Goal: Task Accomplishment & Management: Use online tool/utility

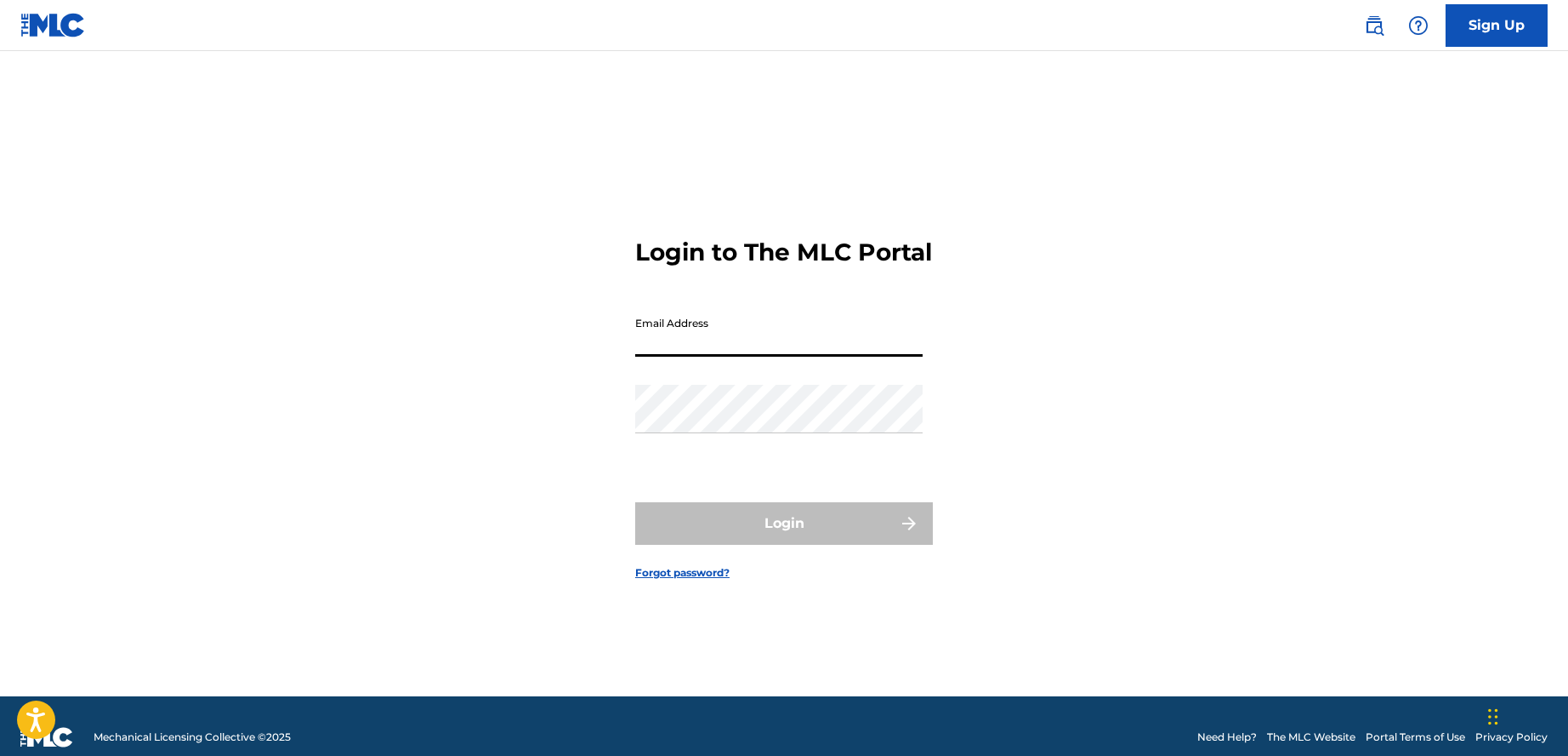
click at [731, 356] on input "Email Address" at bounding box center [779, 332] width 287 height 48
type input "[EMAIL_ADDRESS][DOMAIN_NAME]"
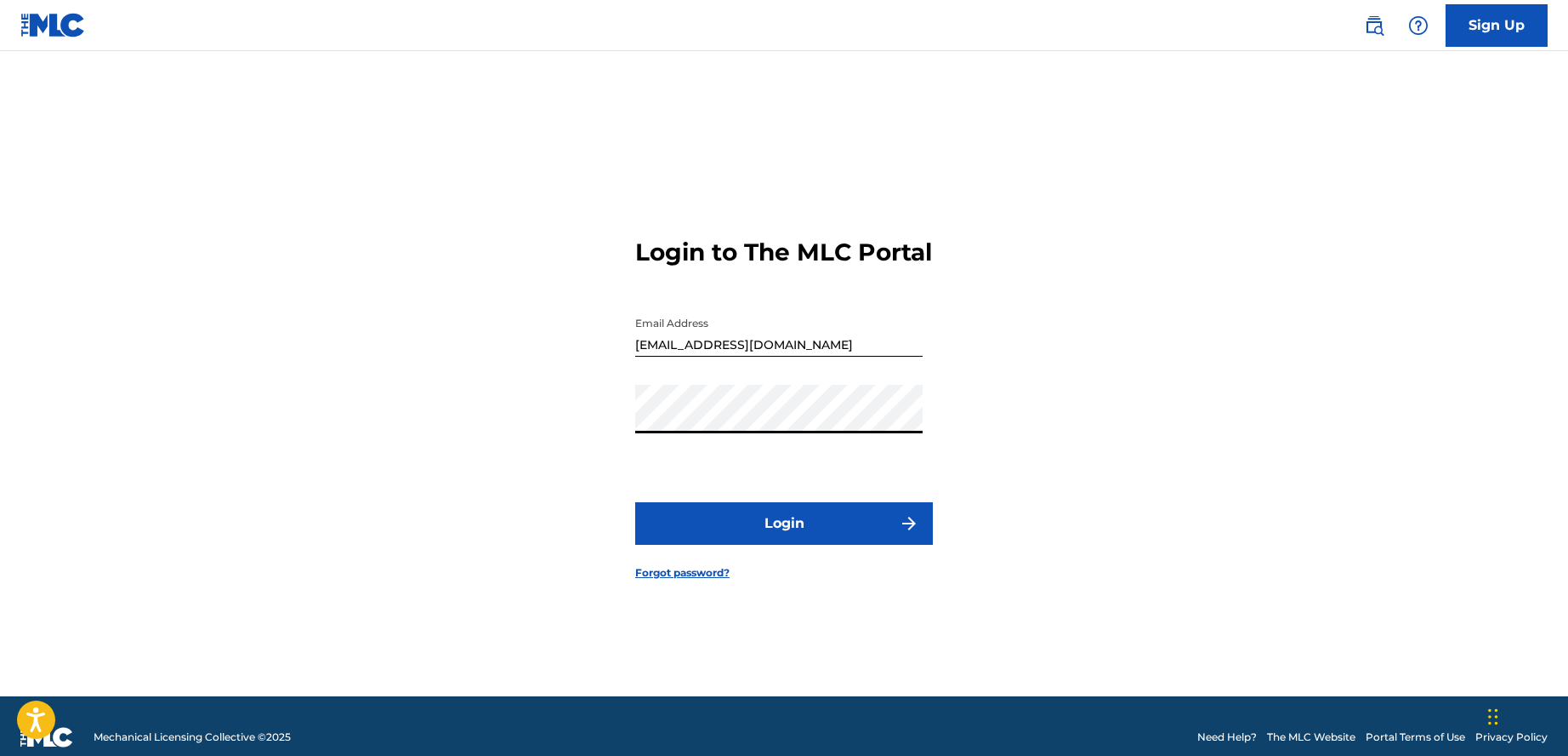
click at [785, 544] on button "Login" at bounding box center [784, 523] width 298 height 42
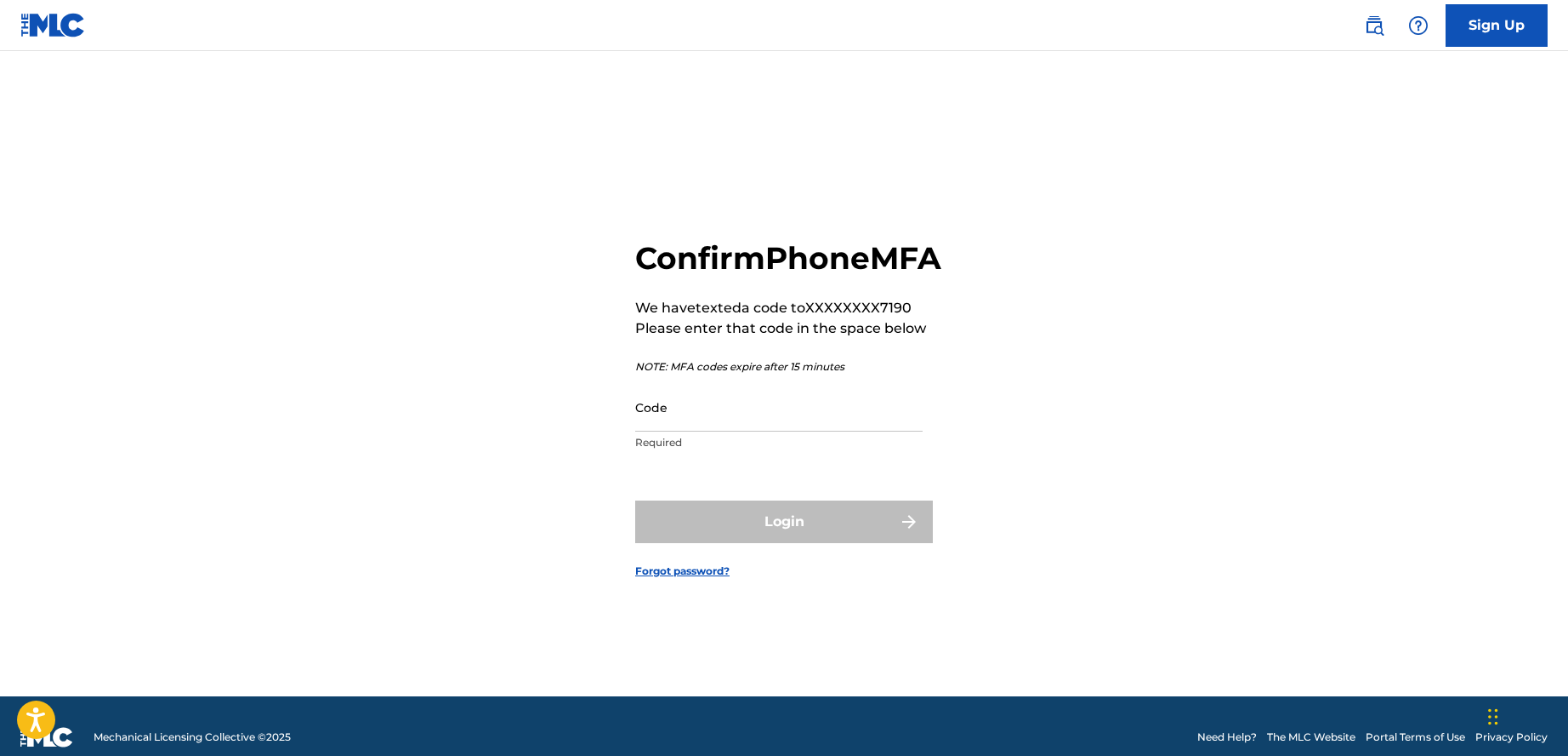
click at [712, 431] on input "Code" at bounding box center [779, 407] width 287 height 48
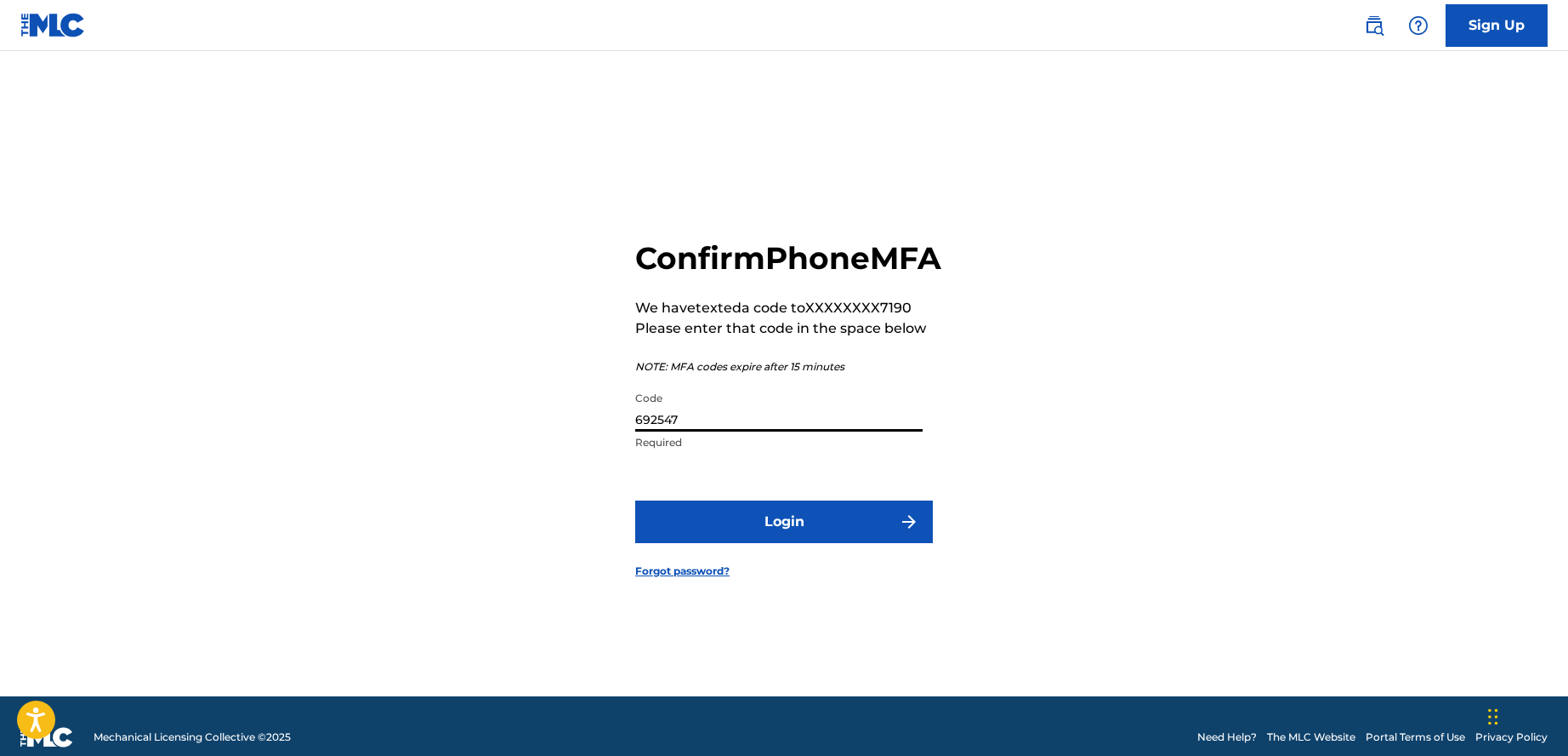
type input "692547"
click at [784, 540] on button "Login" at bounding box center [784, 521] width 298 height 42
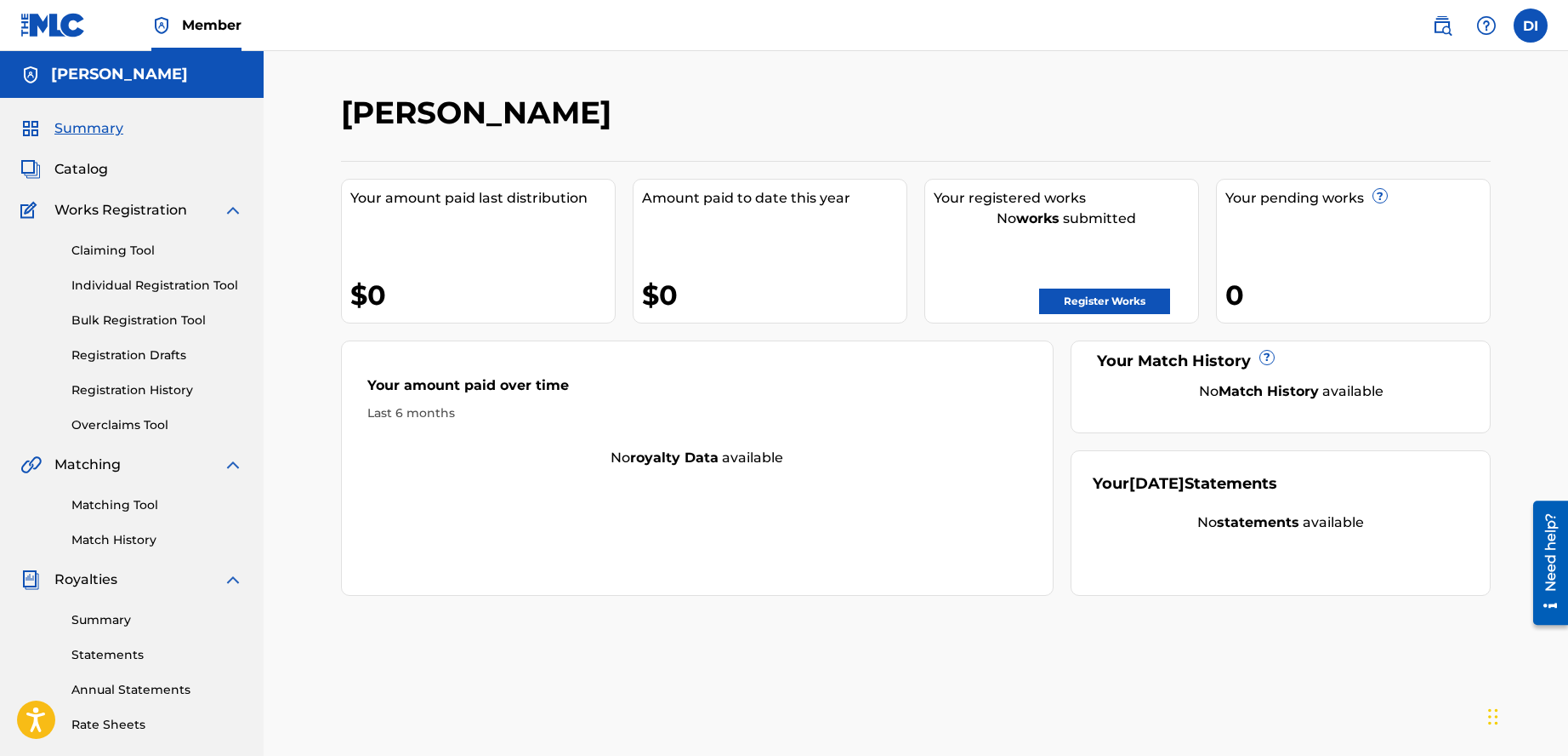
click at [1088, 304] on link "Register Works" at bounding box center [1105, 301] width 131 height 26
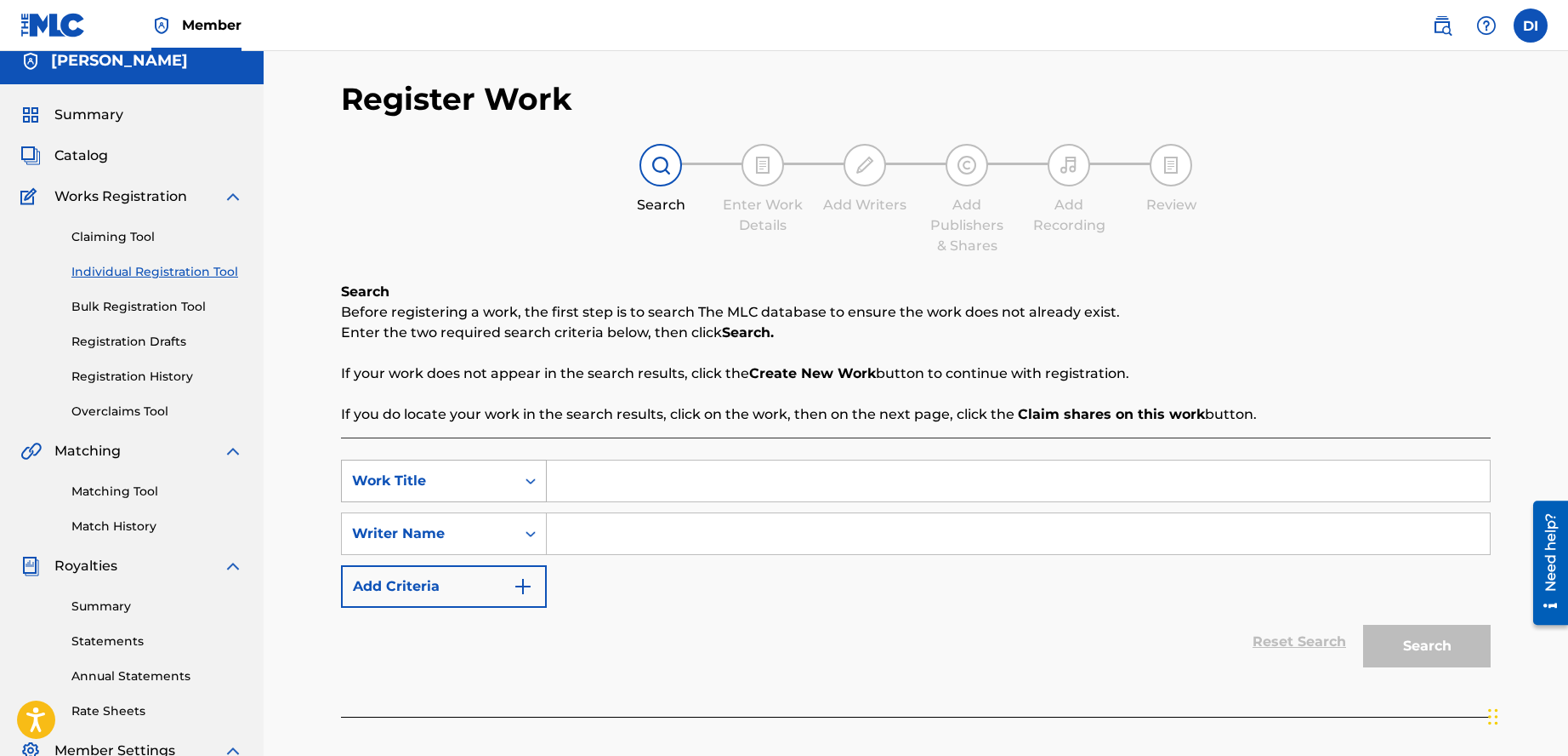
click at [540, 499] on div "Search Form" at bounding box center [531, 480] width 31 height 40
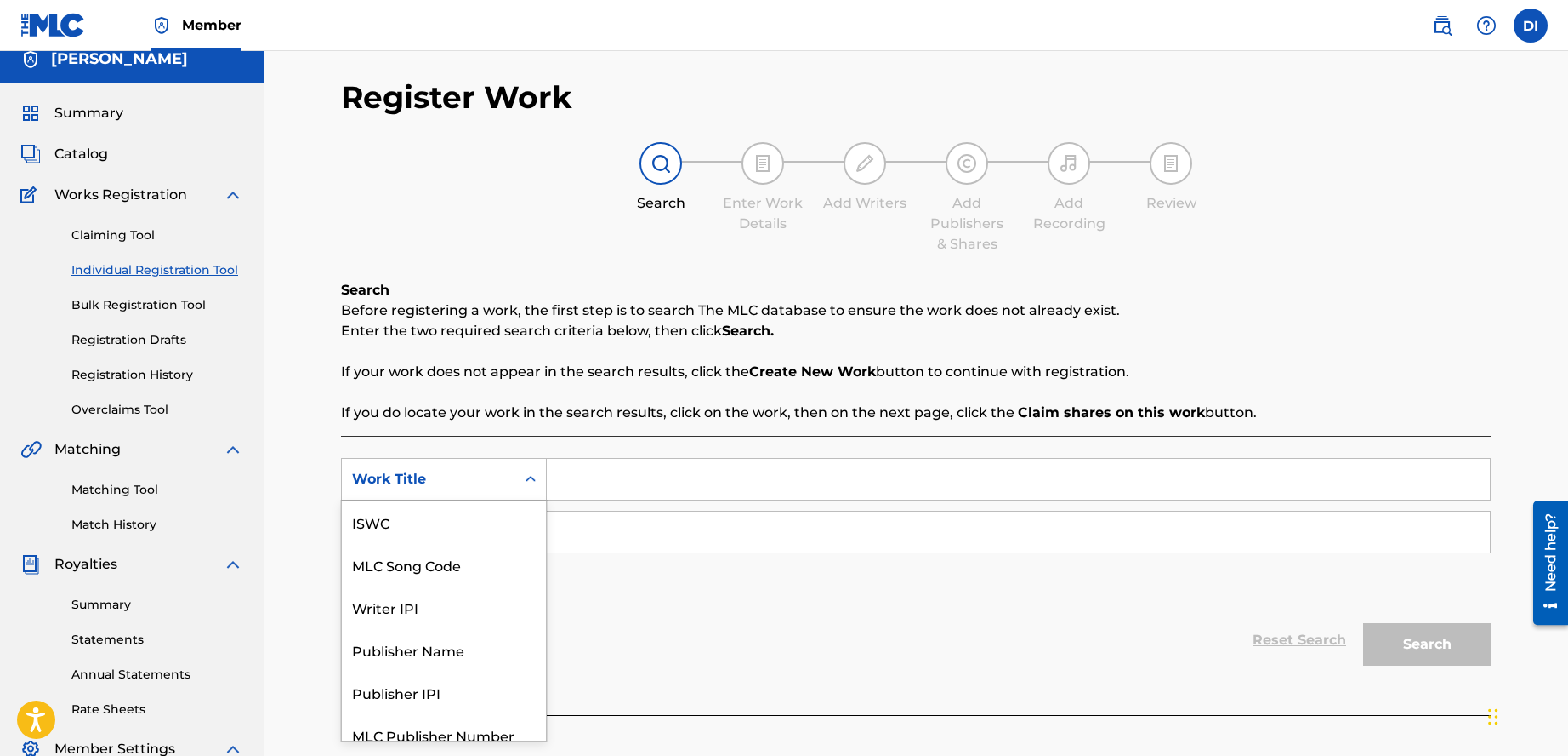
scroll to position [42, 0]
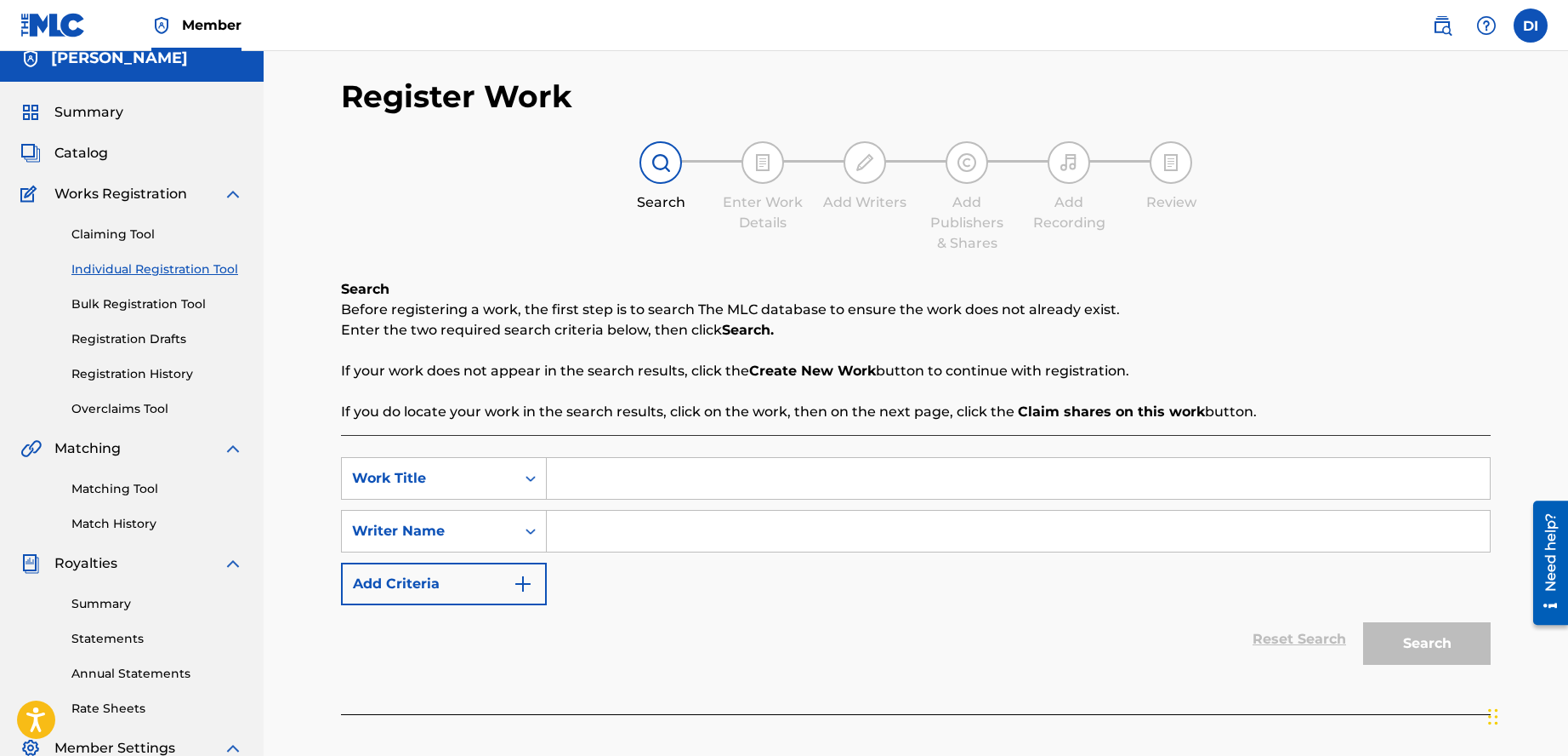
click at [617, 486] on input "Search Form" at bounding box center [1018, 478] width 943 height 40
